Goal: Transaction & Acquisition: Purchase product/service

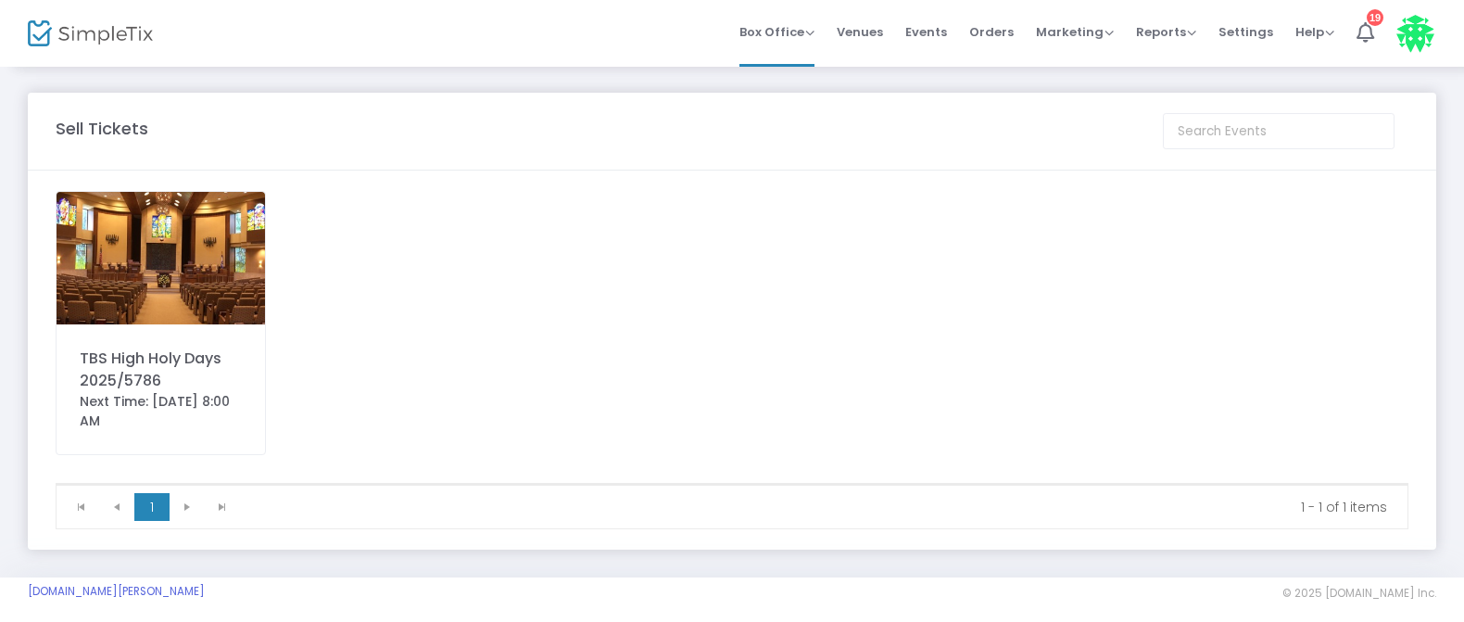
click at [205, 263] on img at bounding box center [161, 258] width 209 height 133
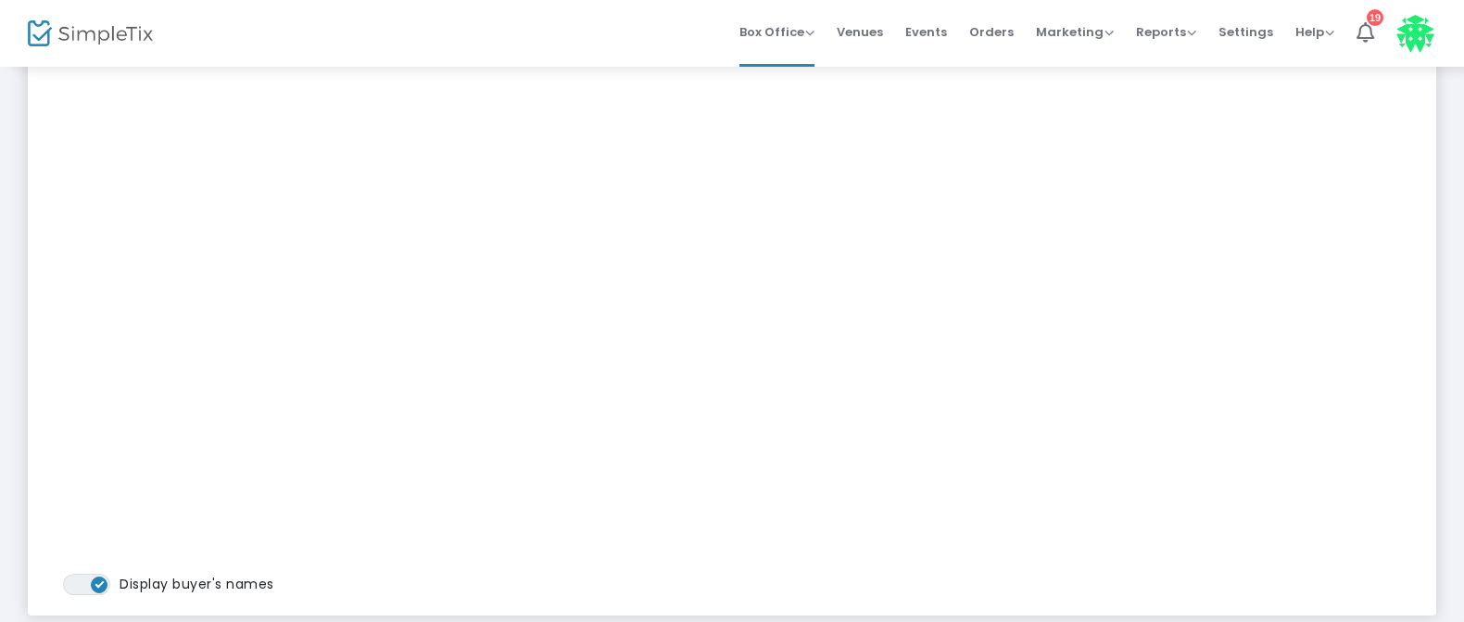
scroll to position [463, 0]
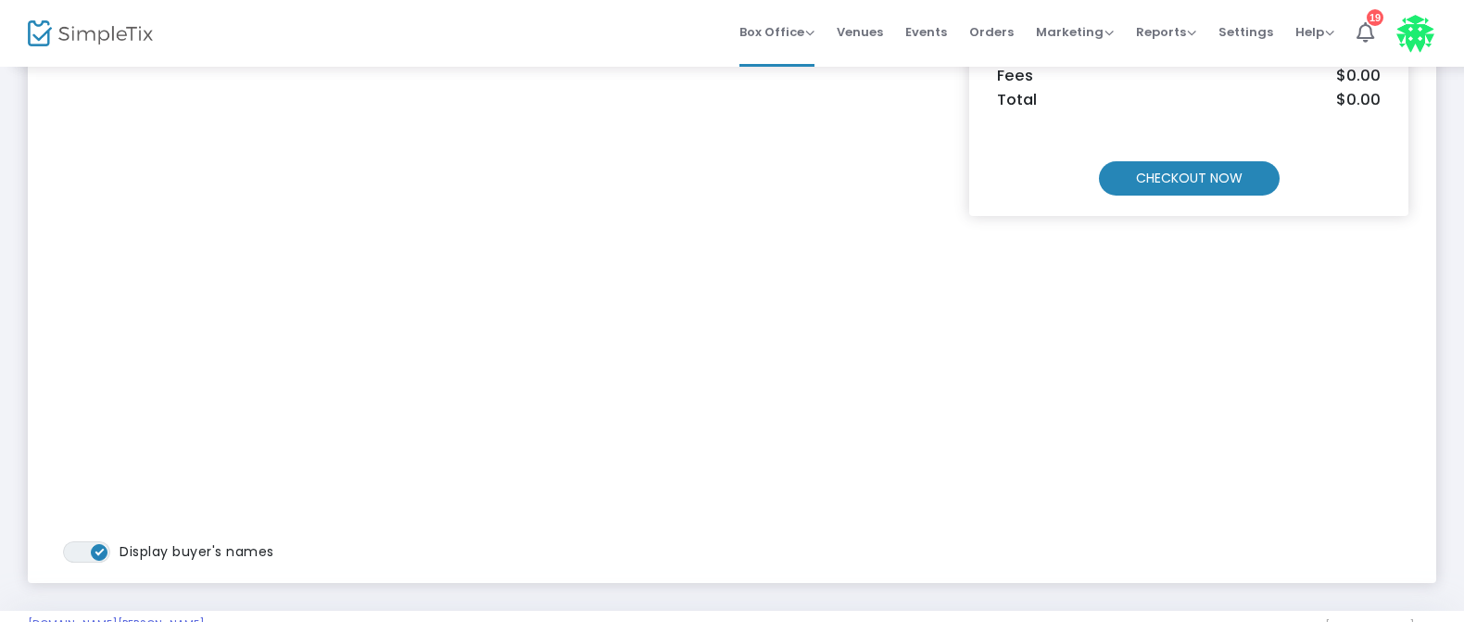
click at [1201, 173] on m-button "CHECKOUT NOW" at bounding box center [1189, 178] width 181 height 34
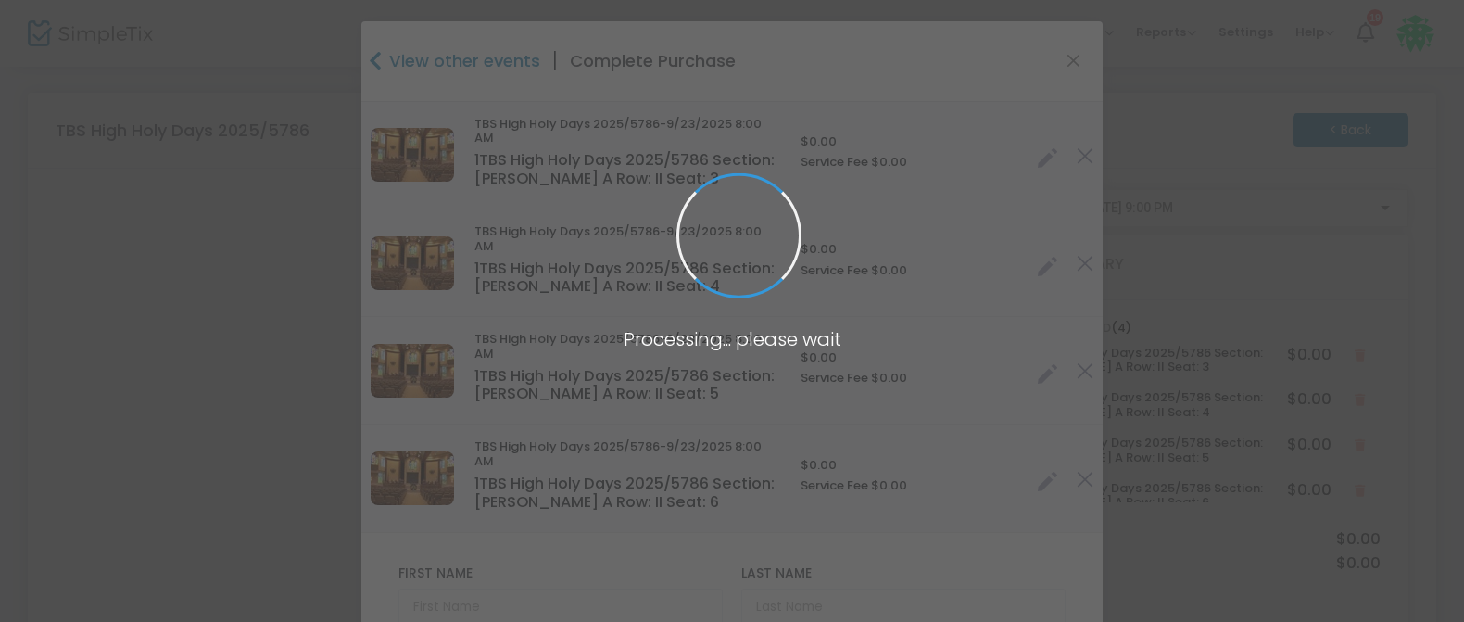
type input "[GEOGRAPHIC_DATA]"
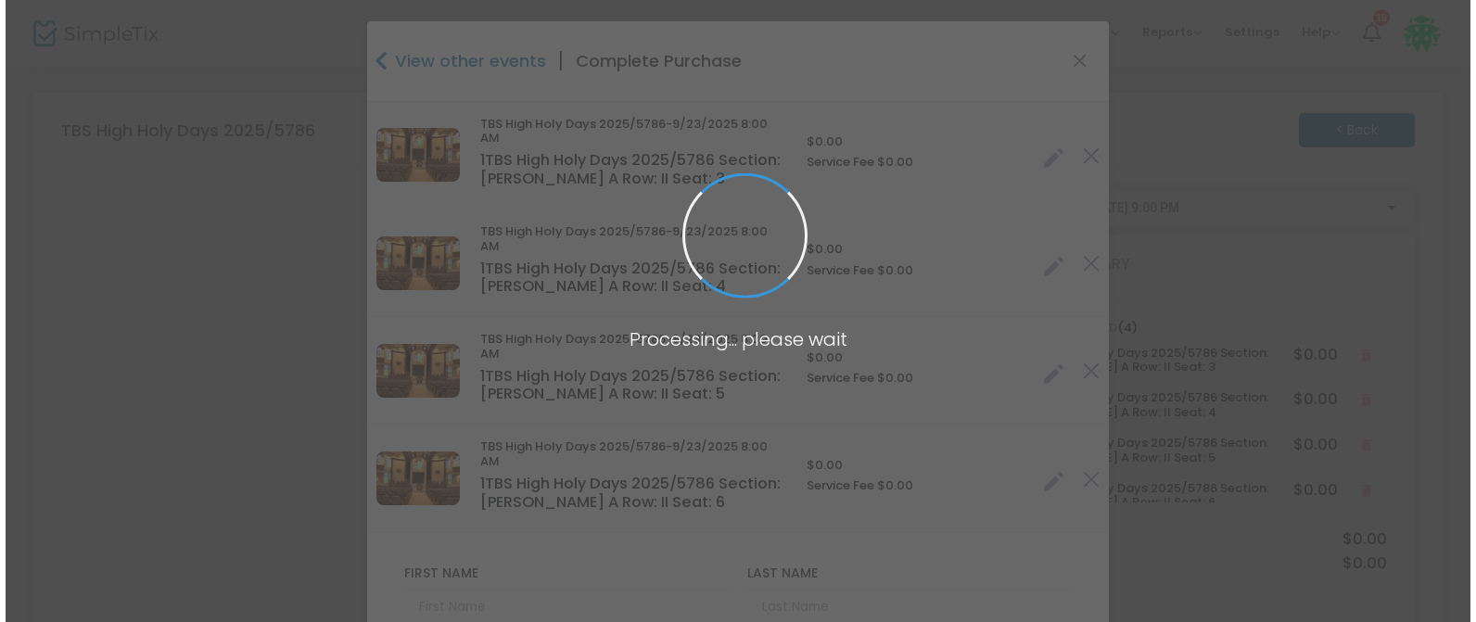
scroll to position [0, 0]
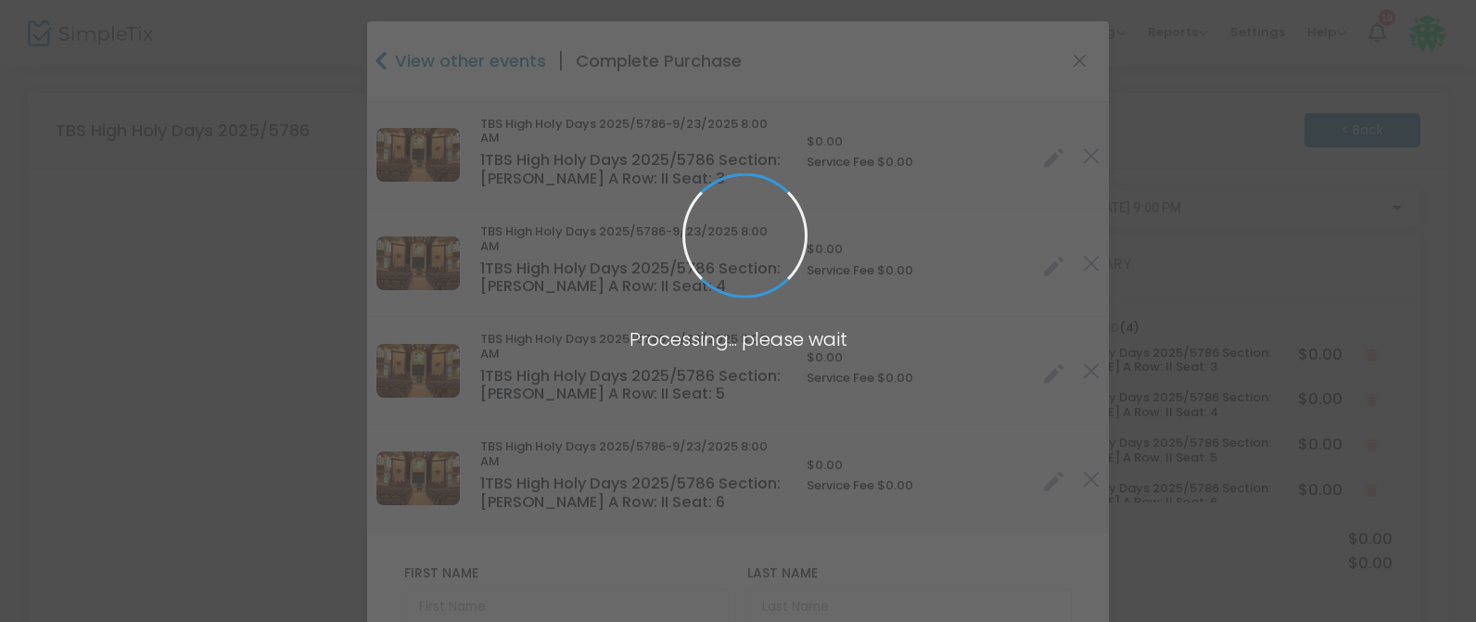
type input "[US_STATE]"
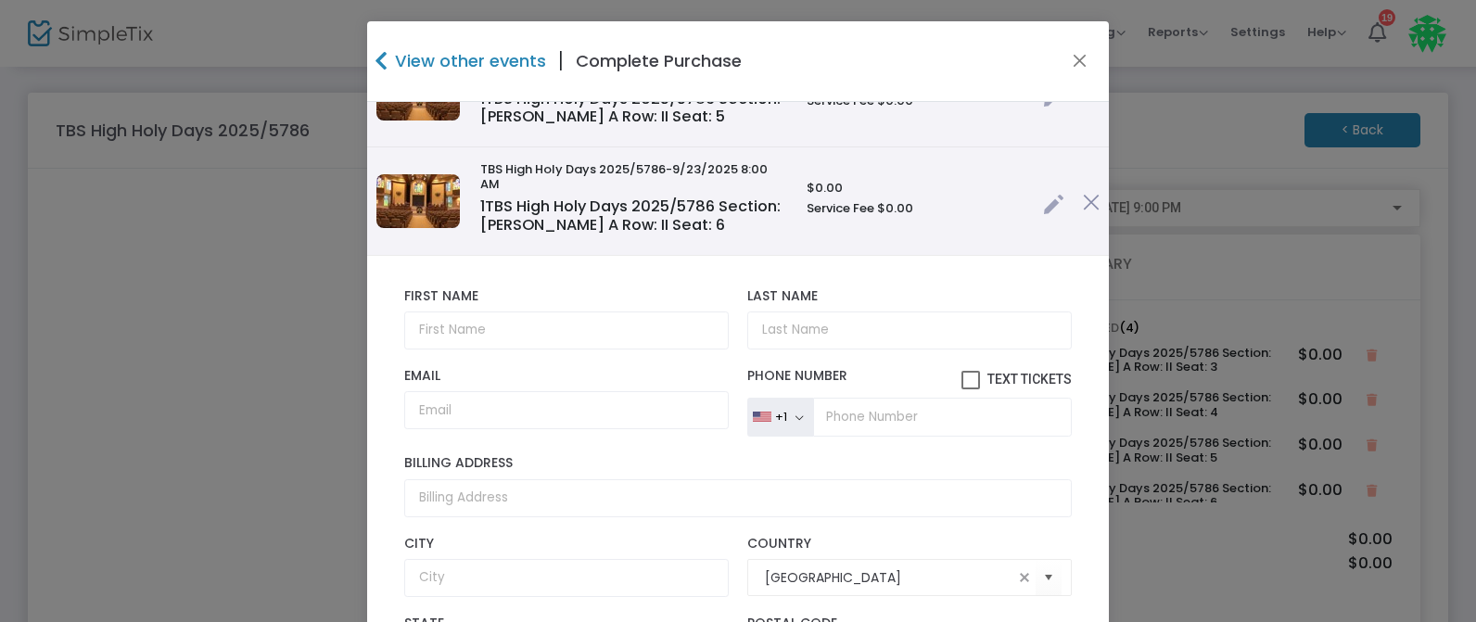
scroll to position [278, 0]
click at [433, 338] on input "text" at bounding box center [566, 329] width 324 height 38
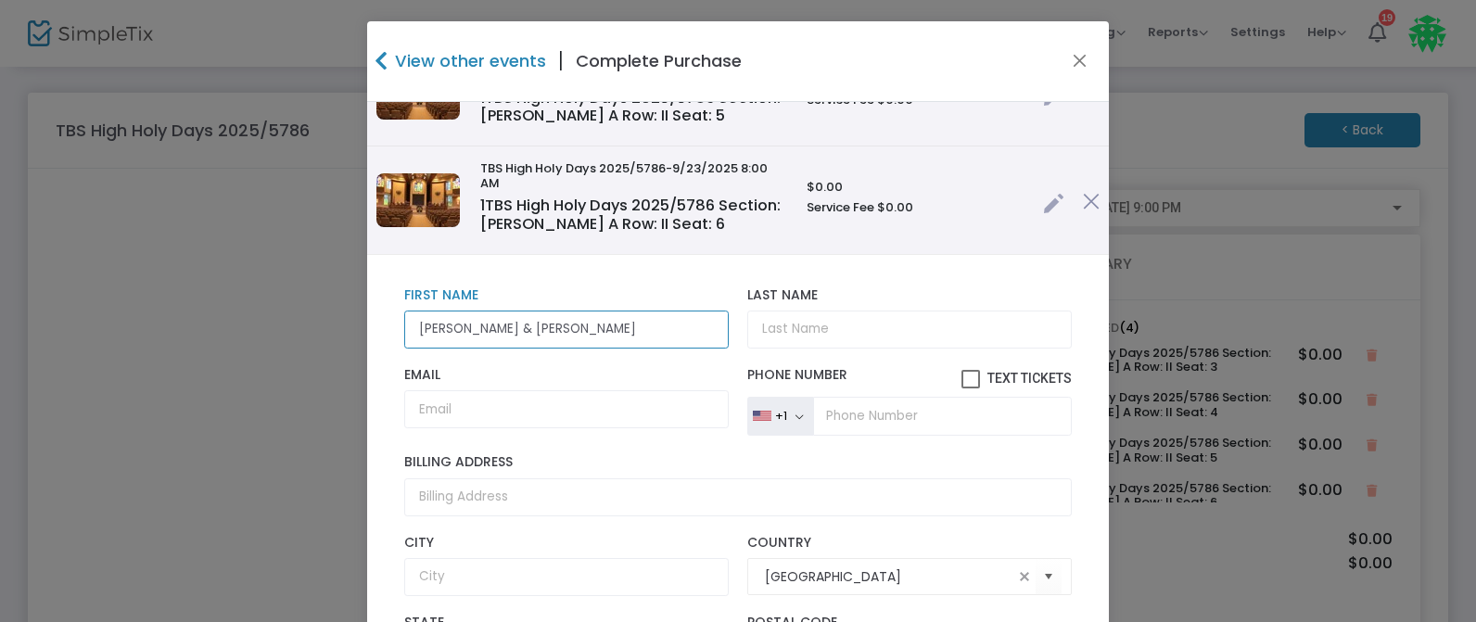
type input "[PERSON_NAME] & [PERSON_NAME]"
type input "[PERSON_NAME]"
type input "[EMAIL_ADDRESS][DOMAIN_NAME]"
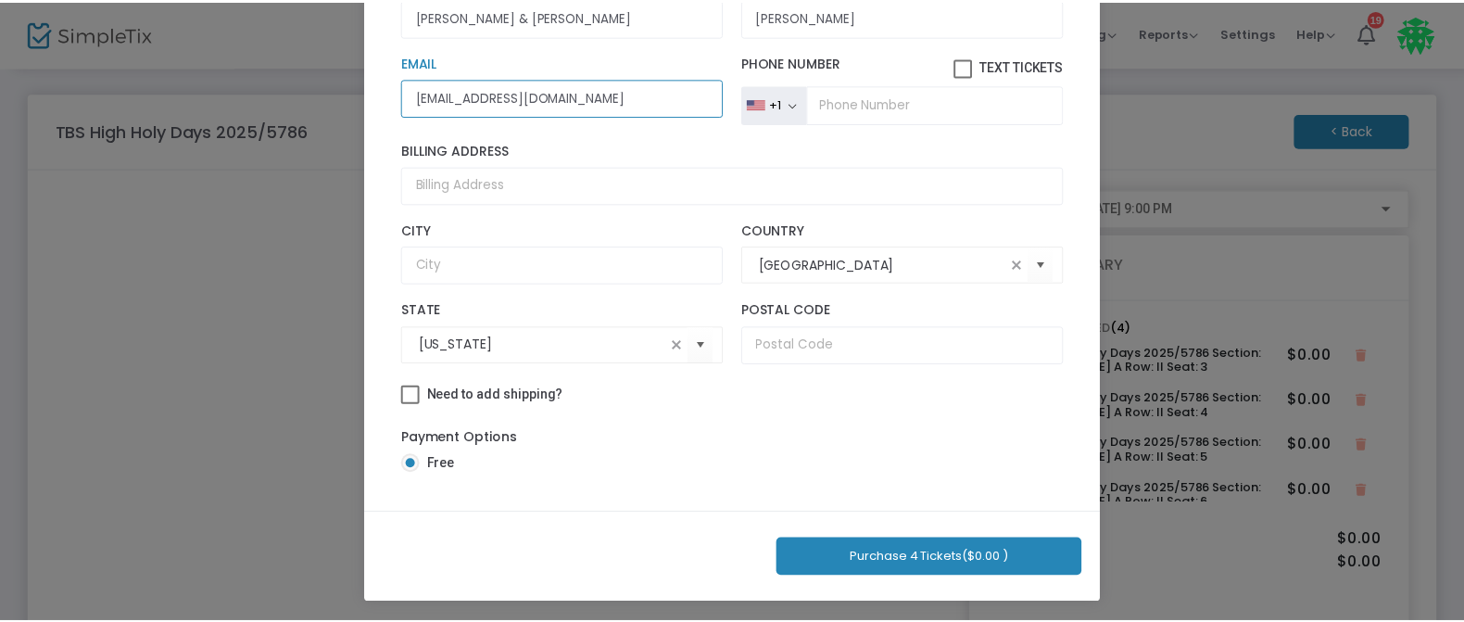
scroll to position [236, 0]
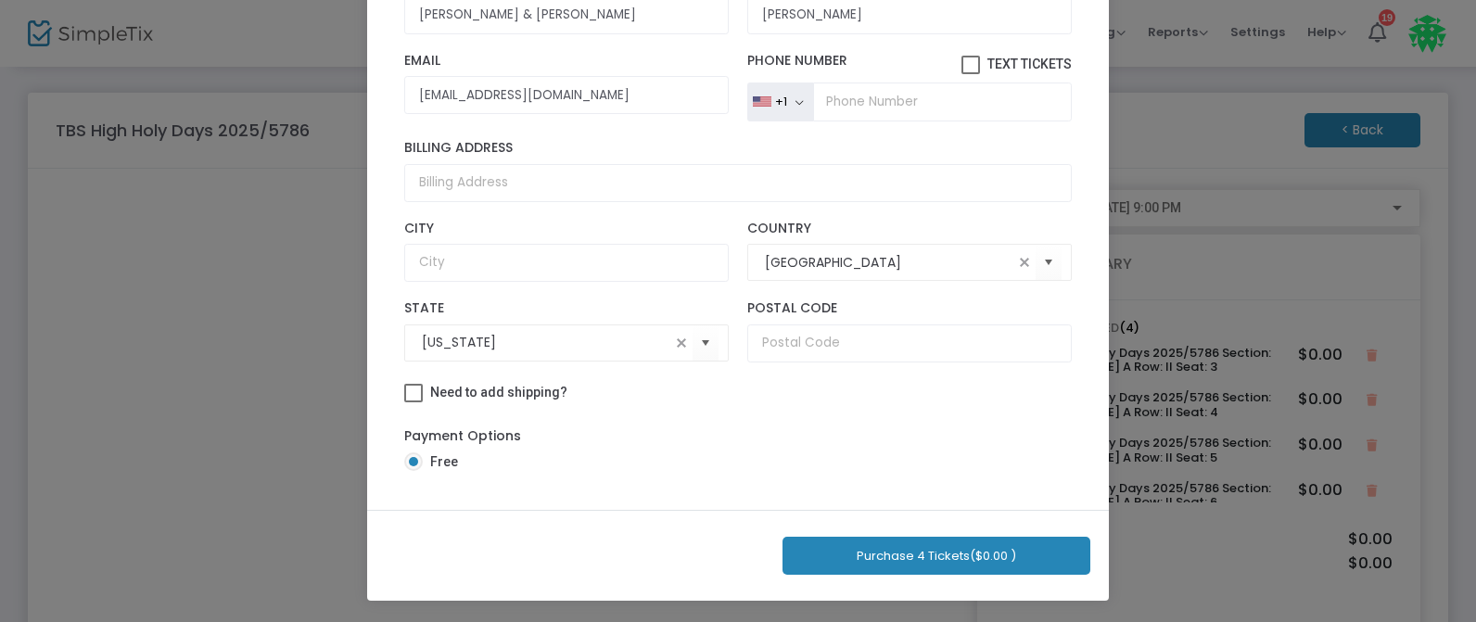
click at [903, 559] on button "Purchase 4 Tickets ($0.00 )" at bounding box center [936, 556] width 308 height 38
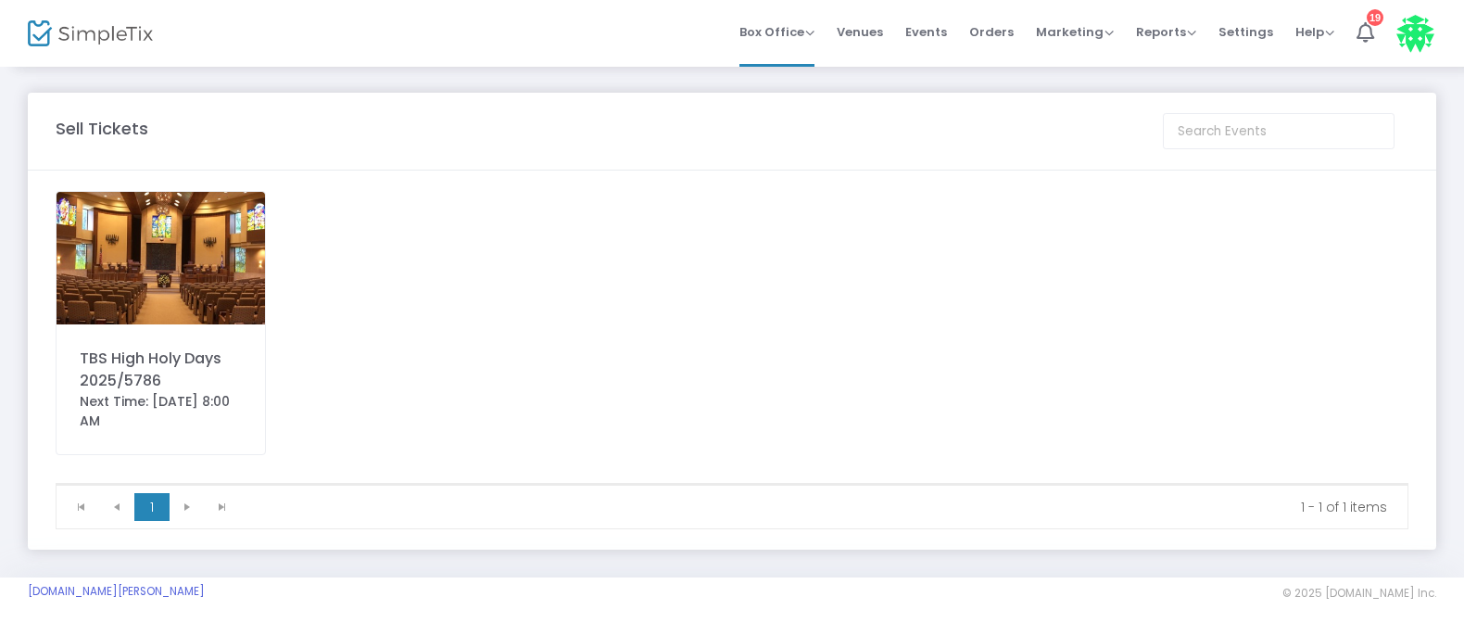
drag, startPoint x: 114, startPoint y: 232, endPoint x: 125, endPoint y: 236, distance: 12.0
click at [114, 232] on img at bounding box center [161, 258] width 209 height 133
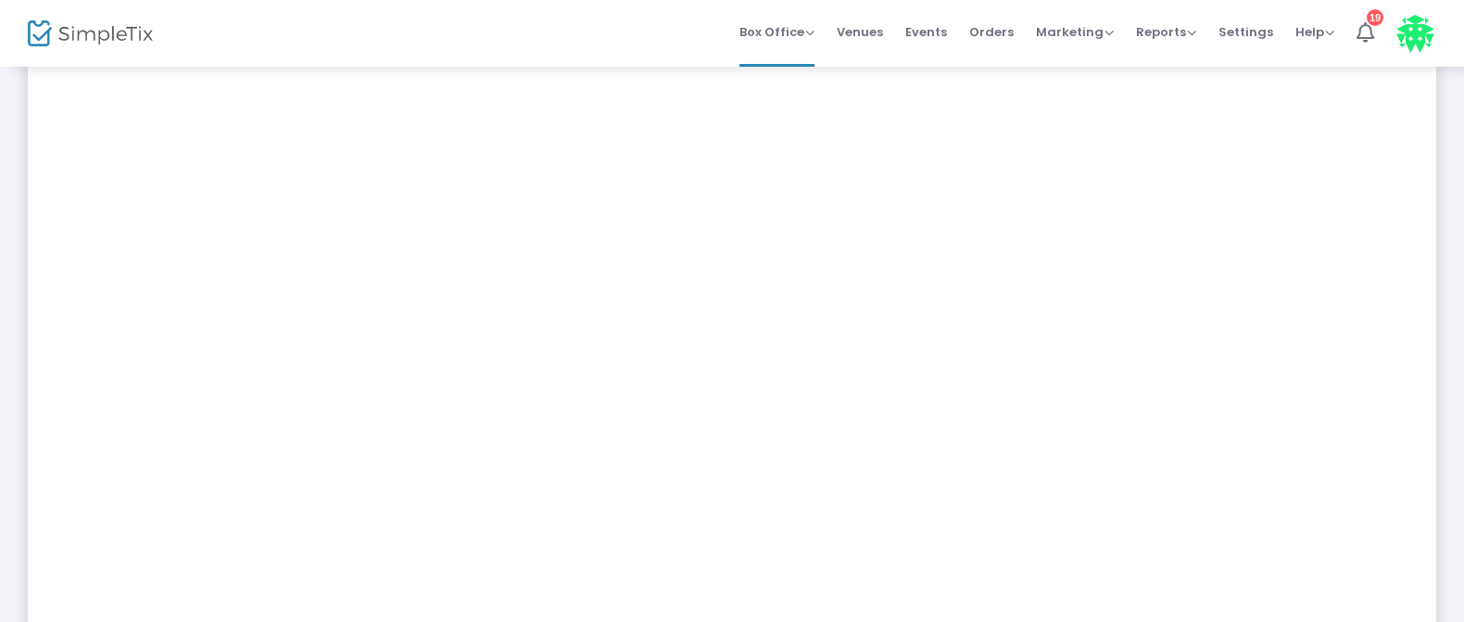
scroll to position [463, 0]
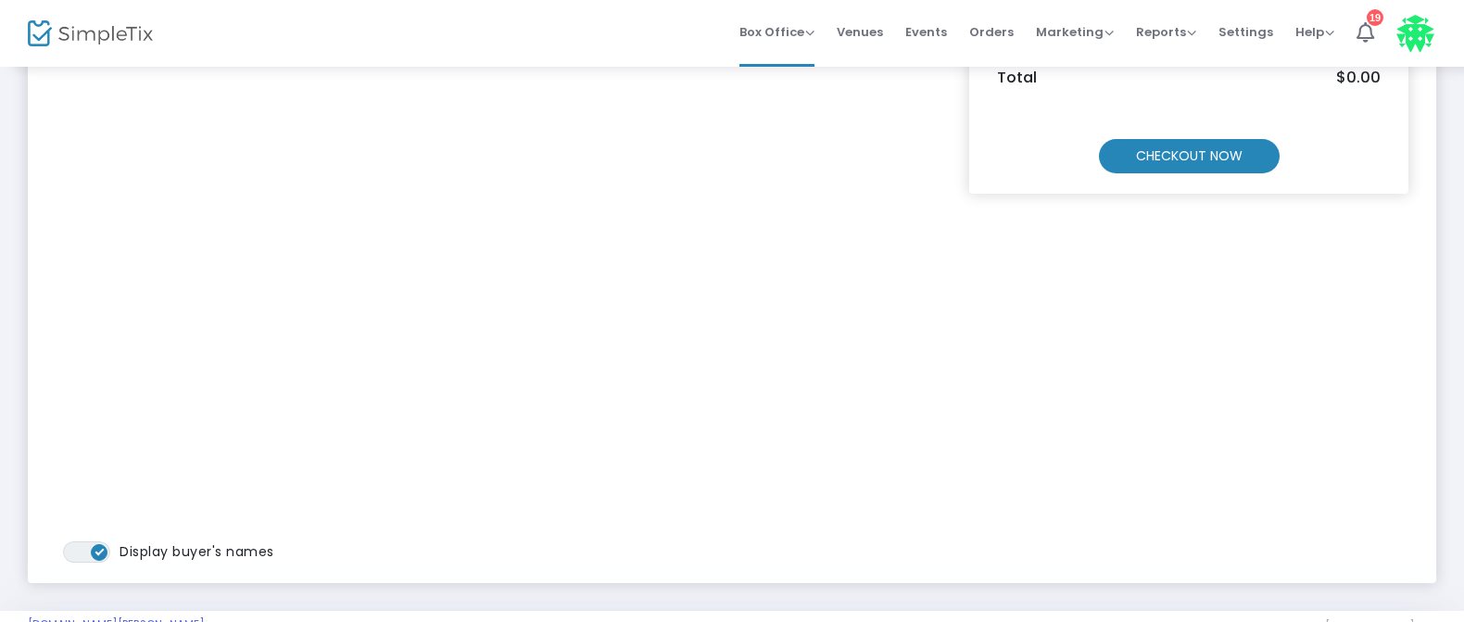
click at [1197, 152] on m-button "CHECKOUT NOW" at bounding box center [1189, 156] width 181 height 34
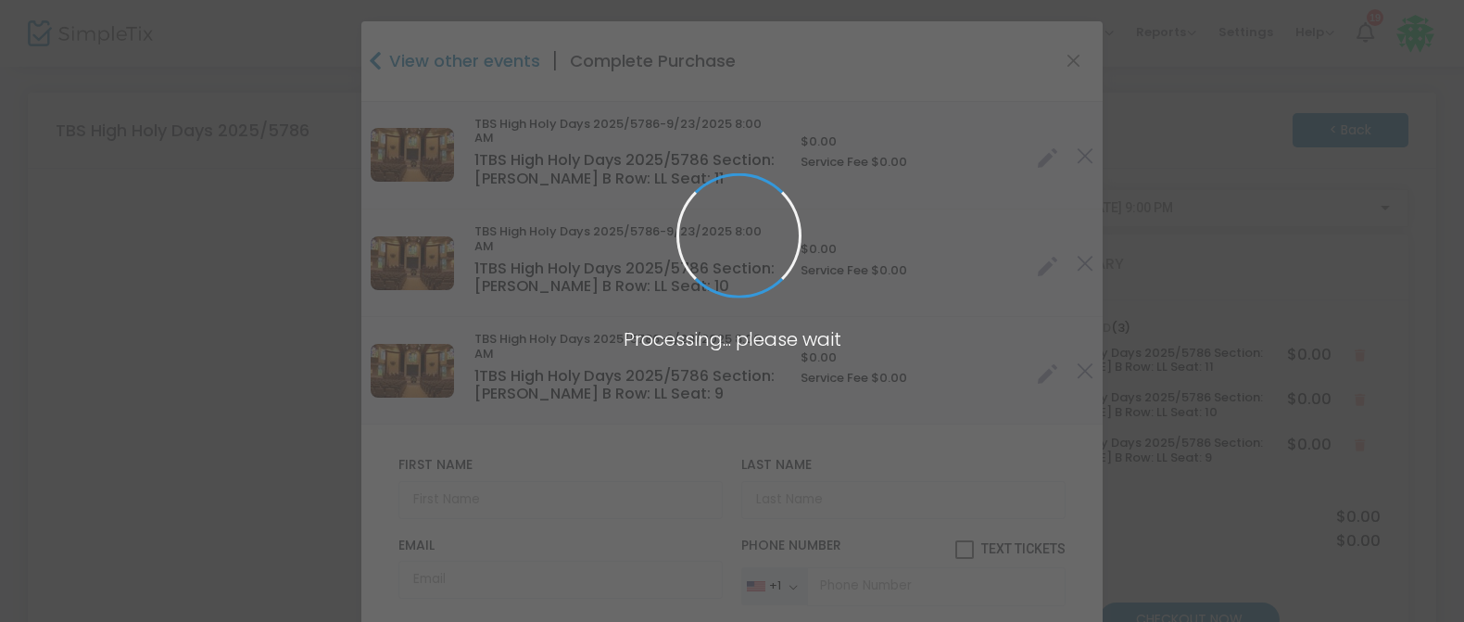
type input "[GEOGRAPHIC_DATA]"
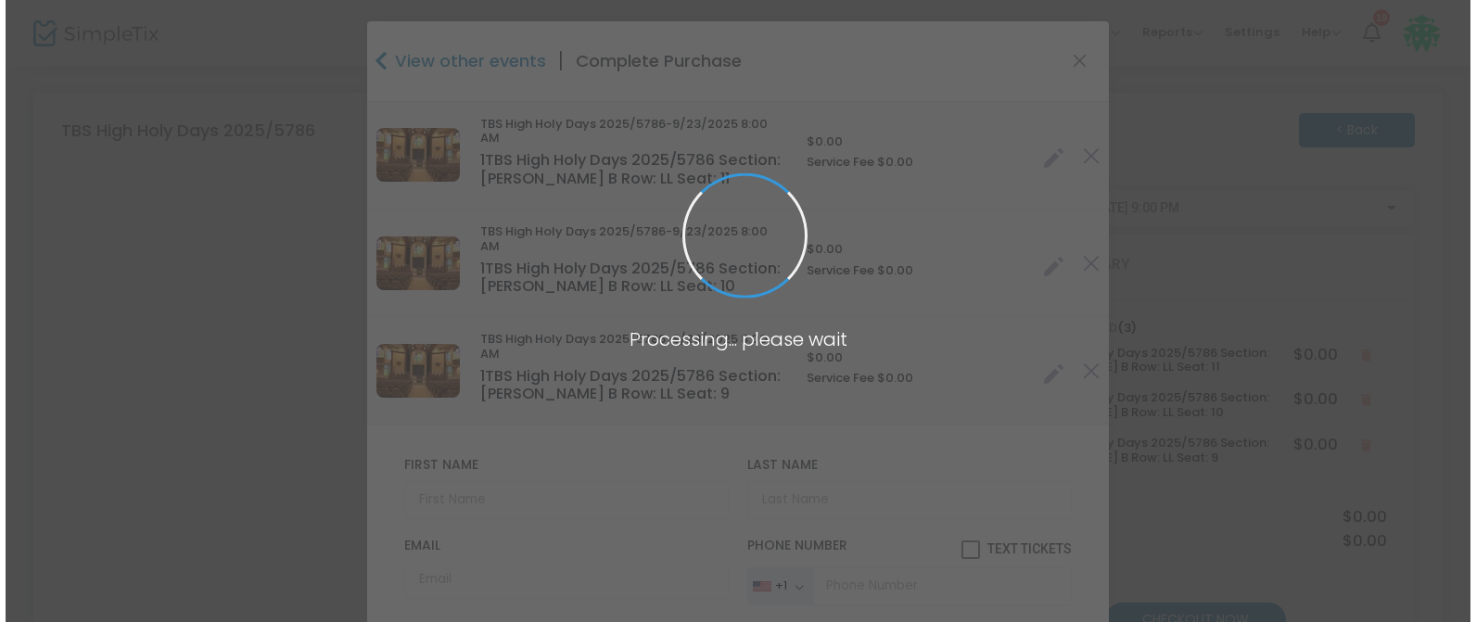
scroll to position [0, 0]
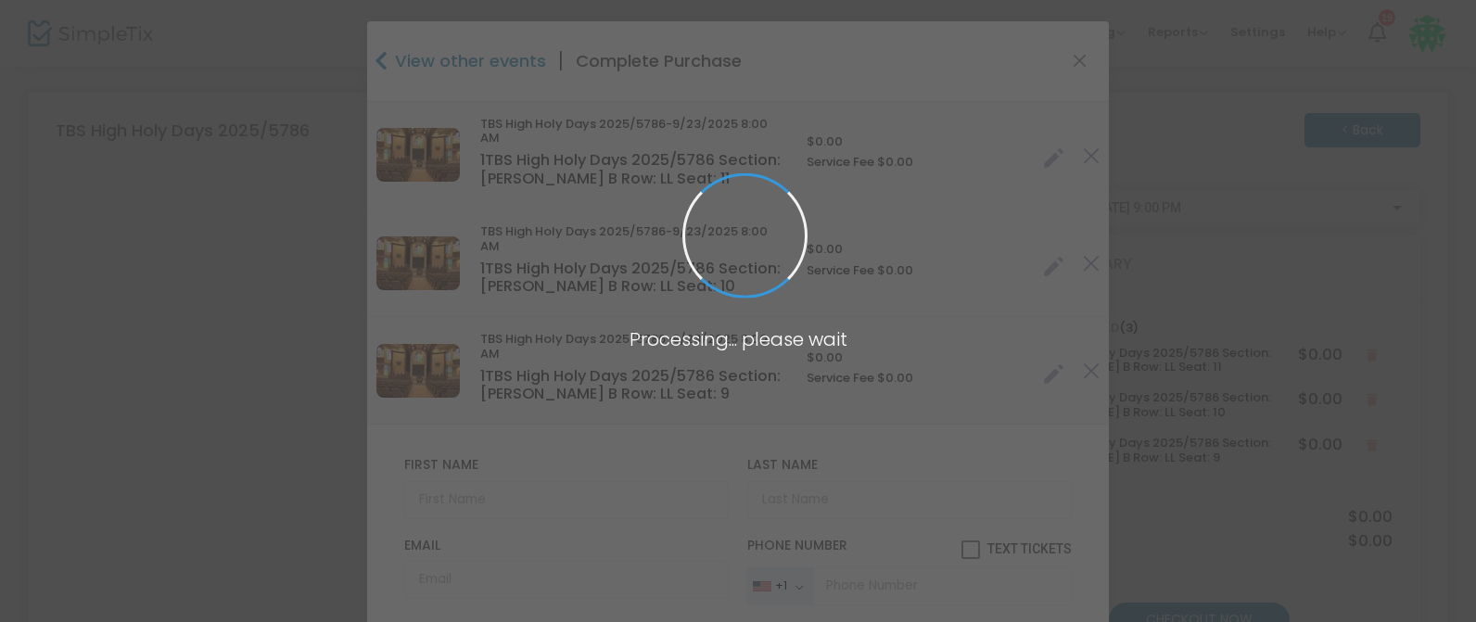
type input "[US_STATE]"
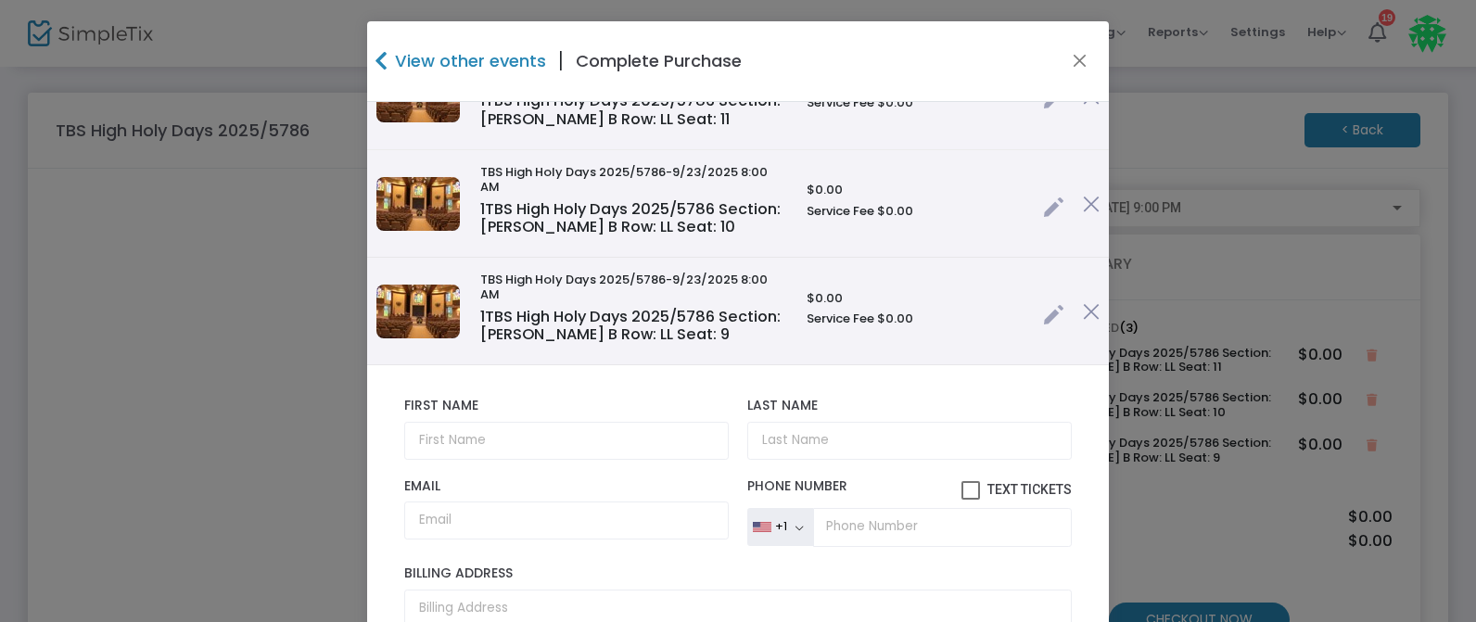
scroll to position [93, 0]
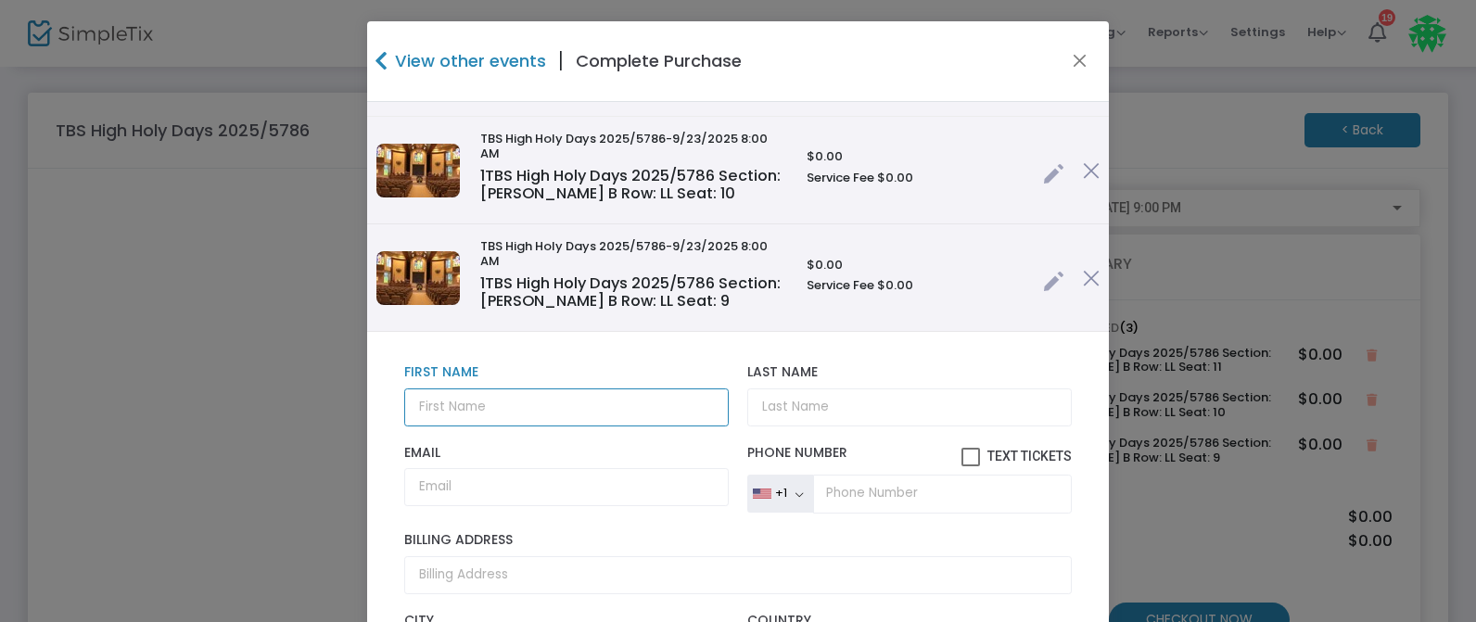
click at [427, 418] on input "text" at bounding box center [566, 407] width 324 height 38
type input "[PERSON_NAME] & [PERSON_NAME]"
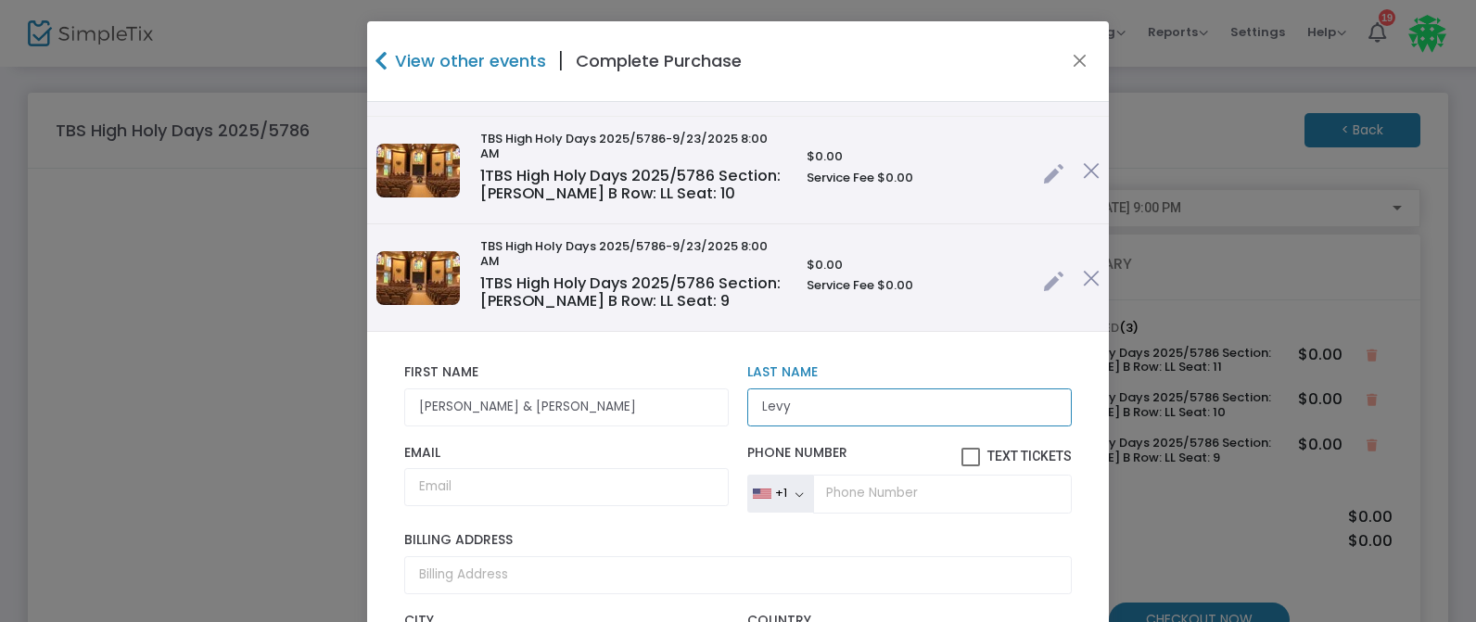
type input "Levy"
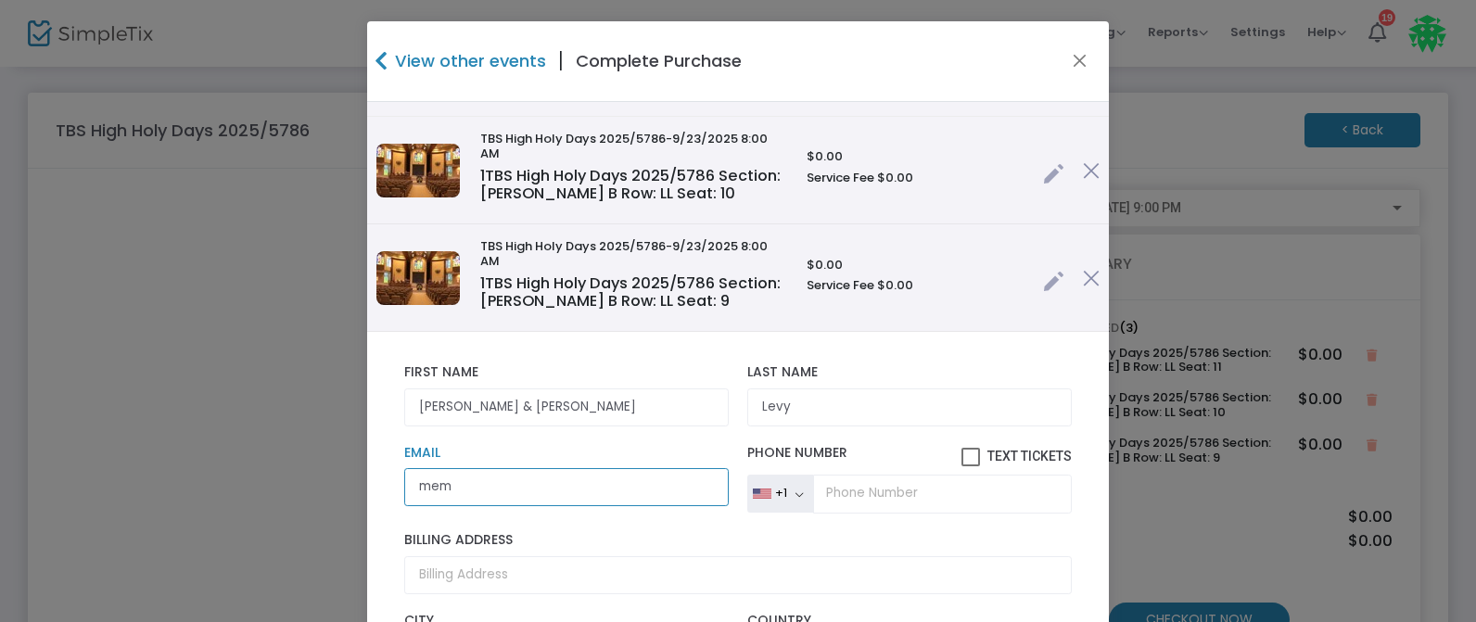
type input "[EMAIL_ADDRESS][DOMAIN_NAME]"
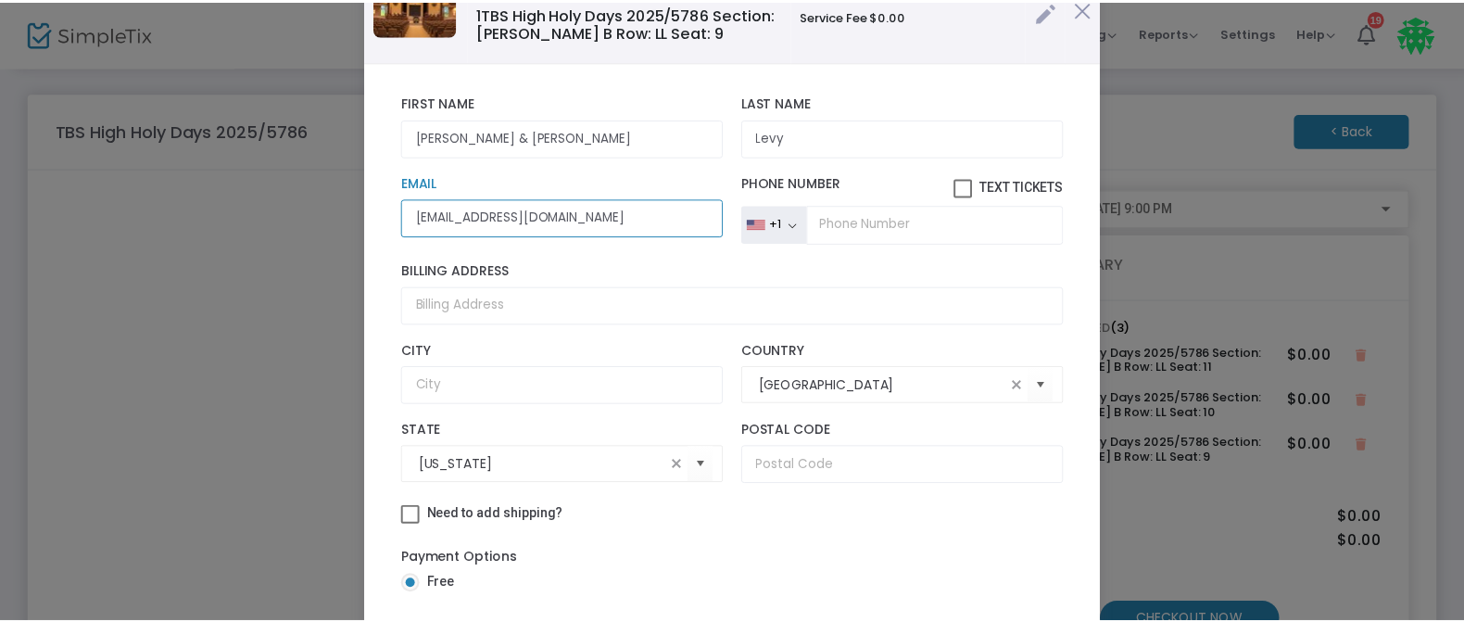
scroll to position [236, 0]
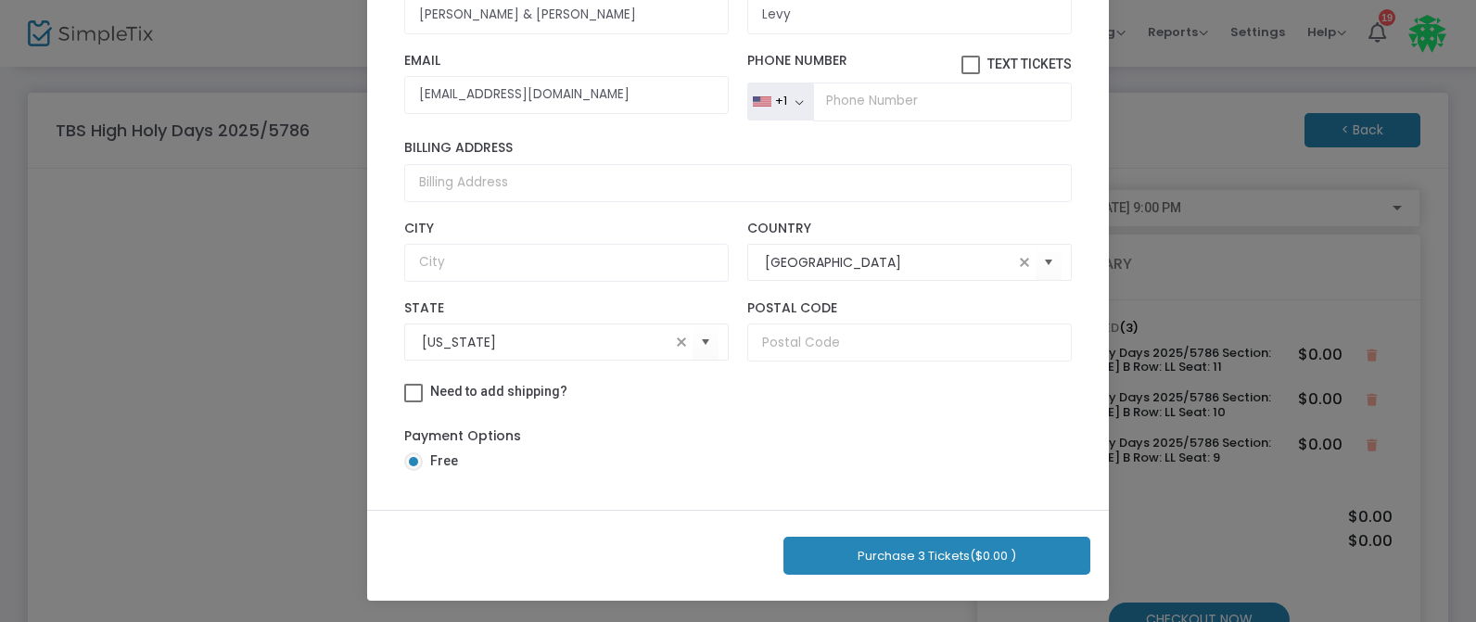
click at [866, 551] on button "Purchase 3 Tickets ($0.00 )" at bounding box center [936, 556] width 307 height 38
